Goal: Ask a question: Seek information or help from site administrators or community

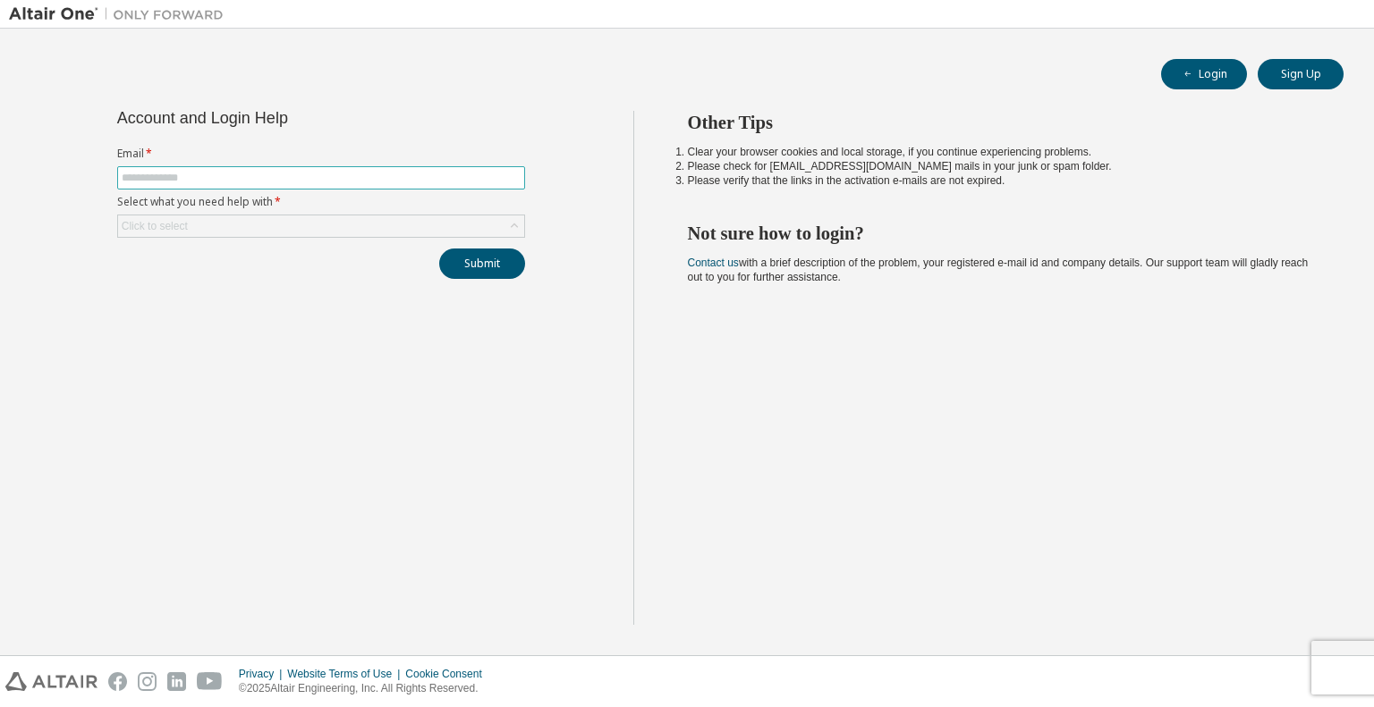
click at [176, 173] on input "text" at bounding box center [321, 178] width 399 height 14
type input "**********"
click at [474, 259] on button "Submit" at bounding box center [482, 264] width 86 height 30
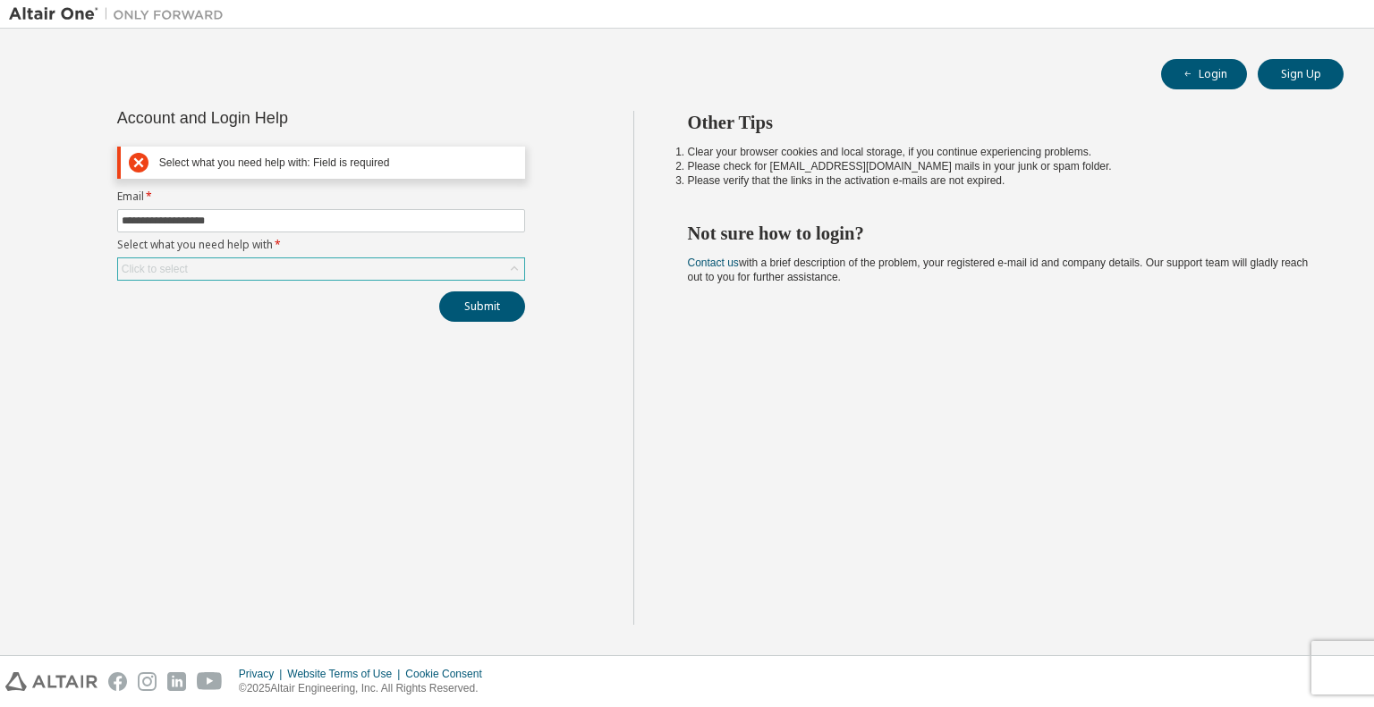
click at [191, 271] on div "Click to select" at bounding box center [321, 268] width 406 height 21
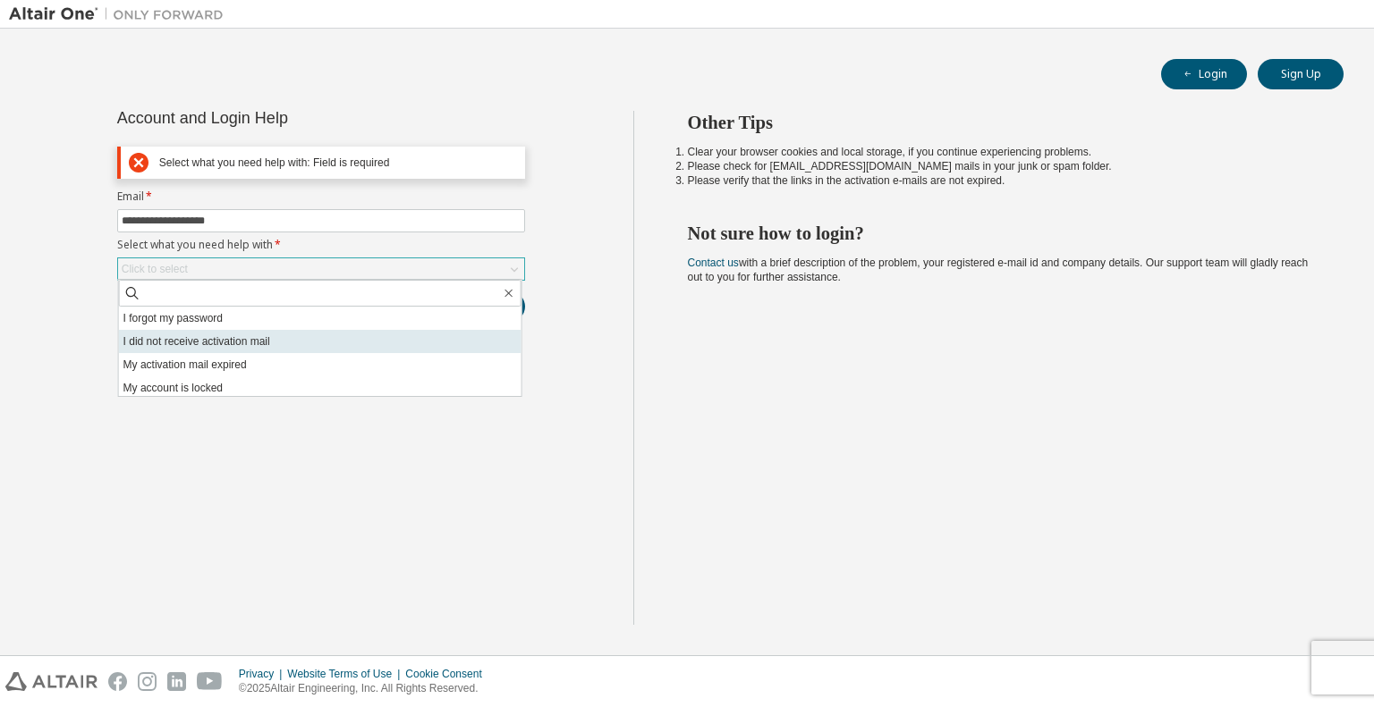
click at [181, 337] on li "I did not receive activation mail" at bounding box center [320, 341] width 402 height 23
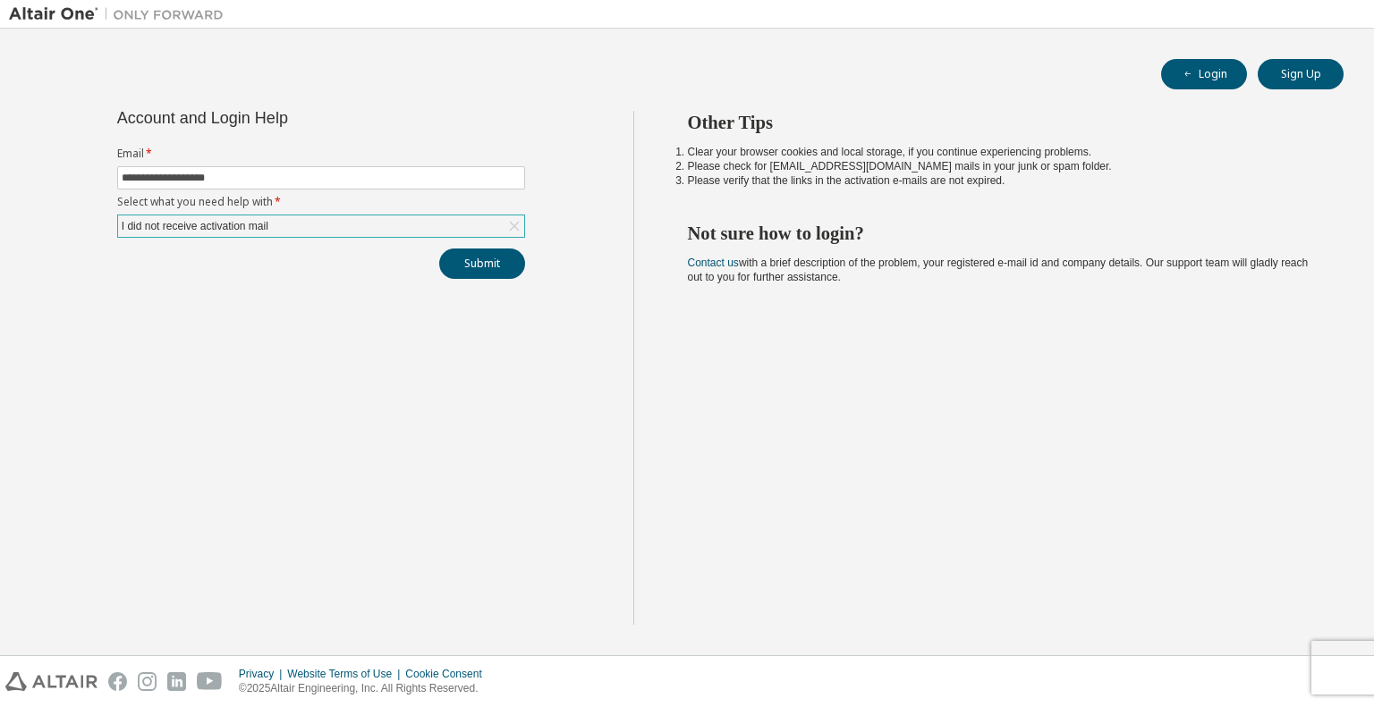
click at [348, 222] on div "I did not receive activation mail" at bounding box center [321, 226] width 406 height 21
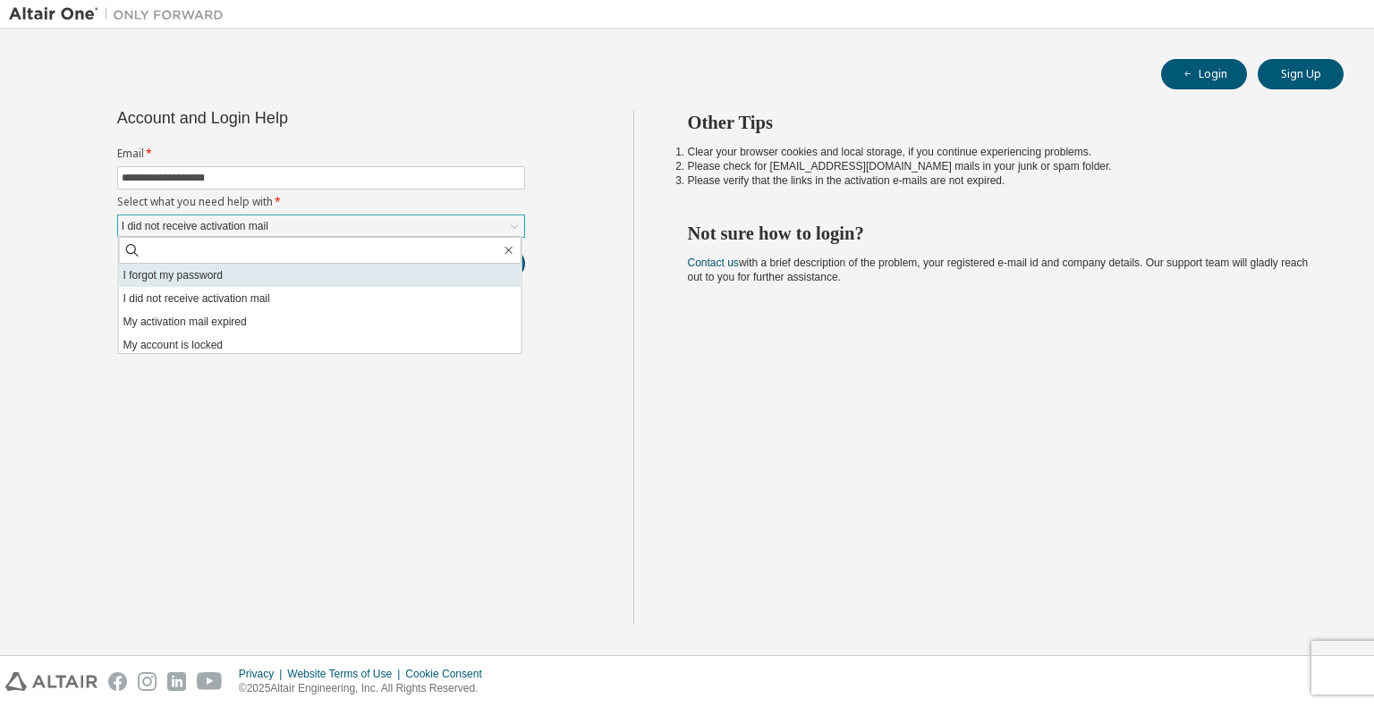
click at [181, 284] on li "I forgot my password" at bounding box center [320, 275] width 402 height 23
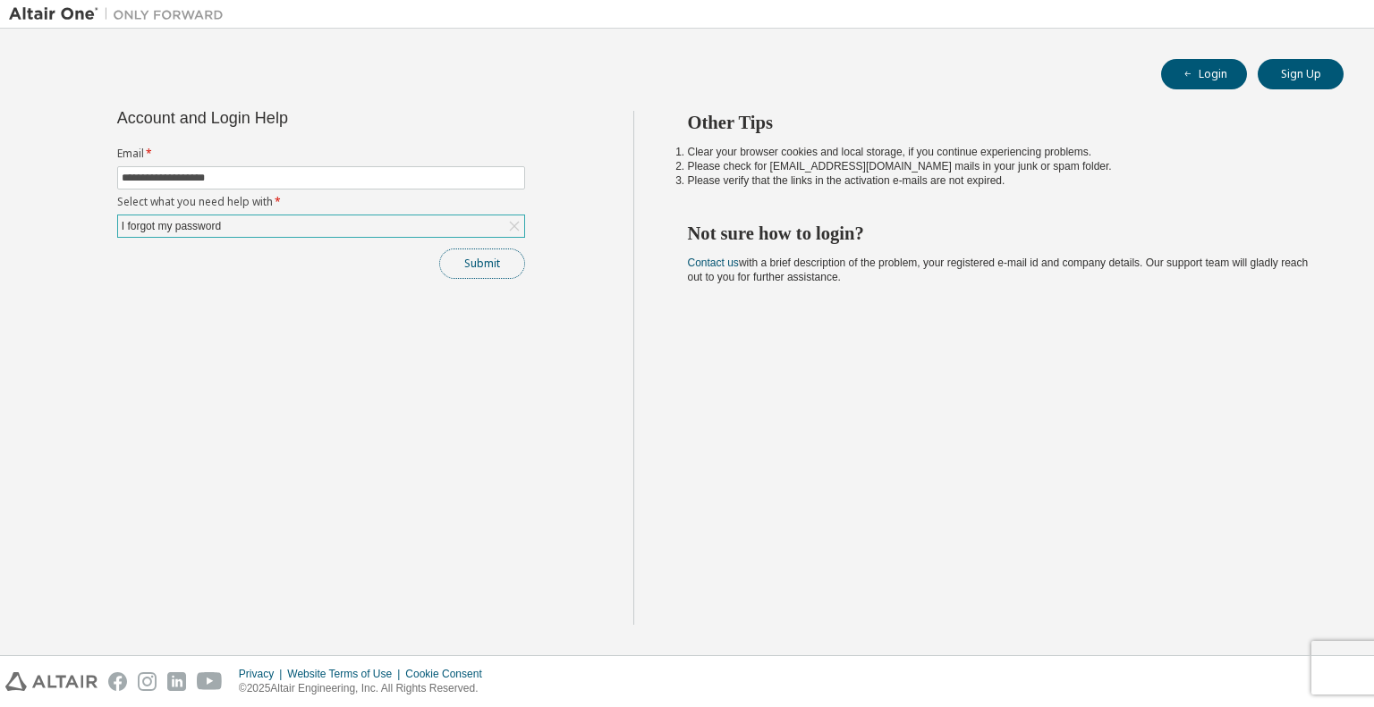
click at [470, 270] on button "Submit" at bounding box center [482, 264] width 86 height 30
click at [459, 267] on button "Submit" at bounding box center [482, 264] width 86 height 30
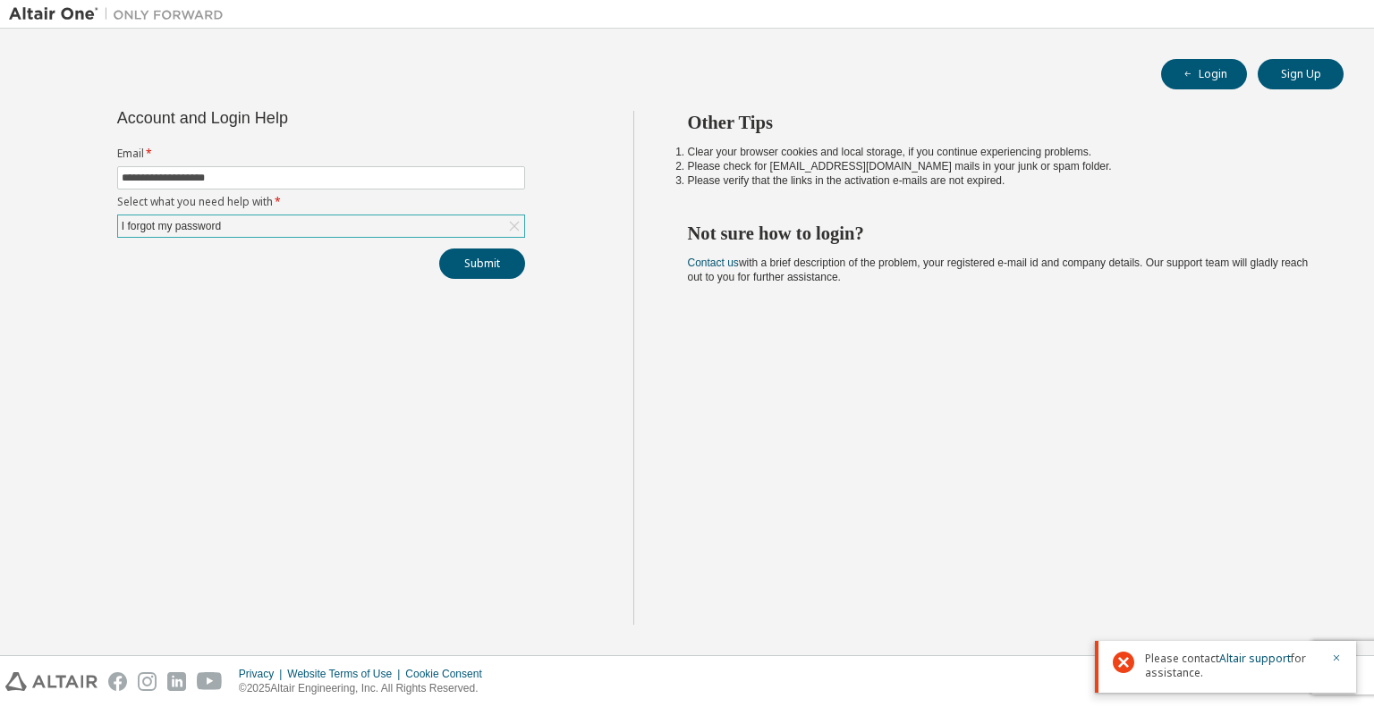
click at [1168, 663] on span "Please contact Altair support for assistance." at bounding box center [1232, 666] width 175 height 29
